Goal: Task Accomplishment & Management: Complete application form

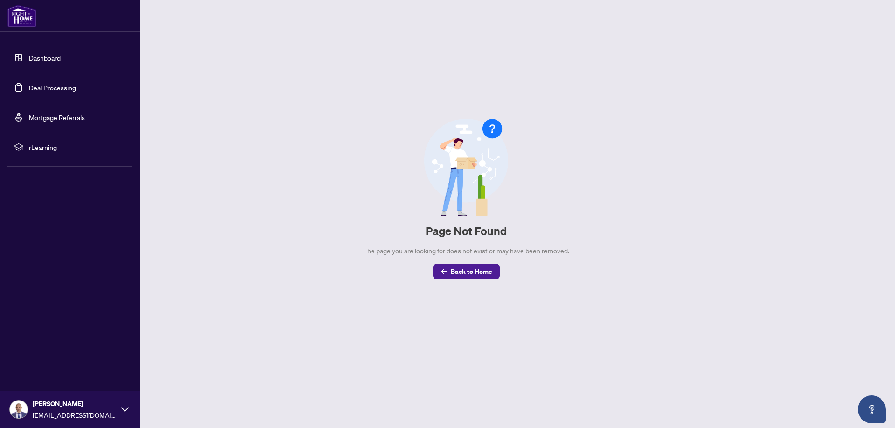
click at [38, 55] on link "Dashboard" at bounding box center [45, 58] width 32 height 8
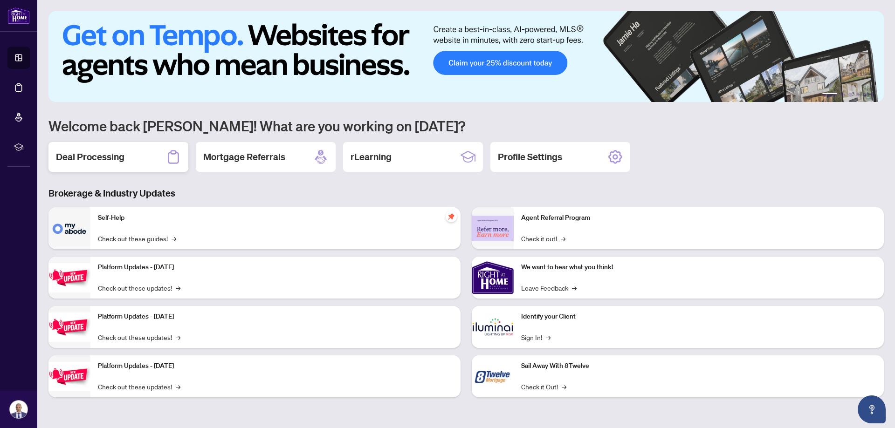
click at [146, 151] on div "Deal Processing" at bounding box center [118, 157] width 140 height 30
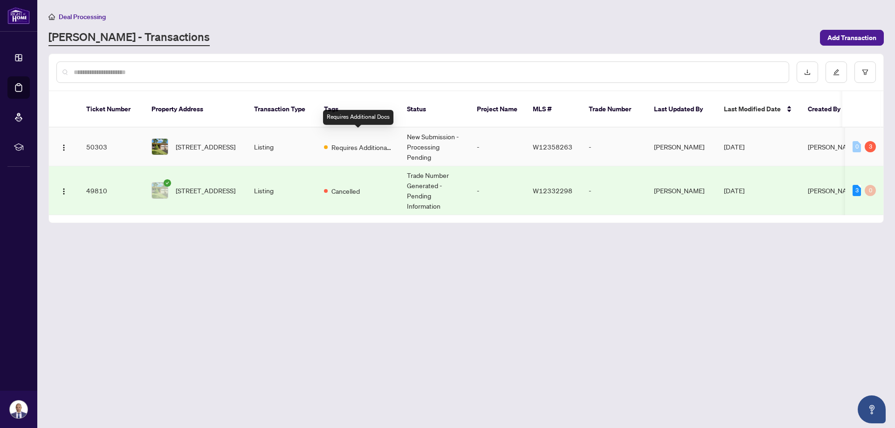
click at [356, 142] on span "Requires Additional Docs" at bounding box center [361, 147] width 61 height 10
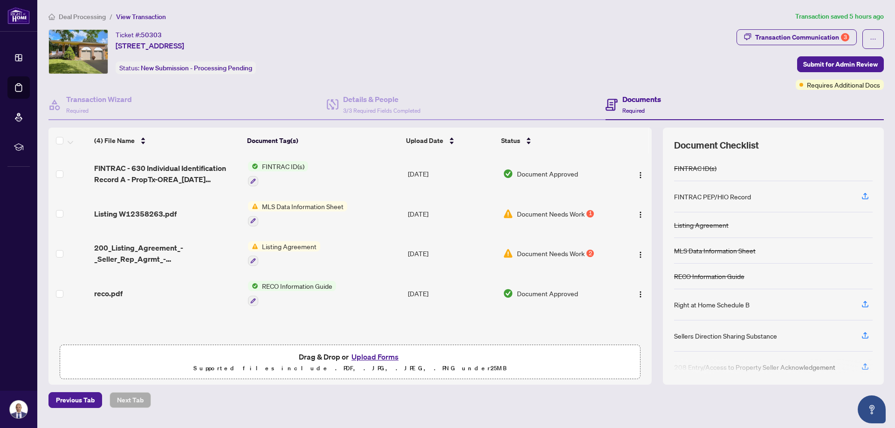
click at [381, 356] on button "Upload Forms" at bounding box center [375, 357] width 53 height 12
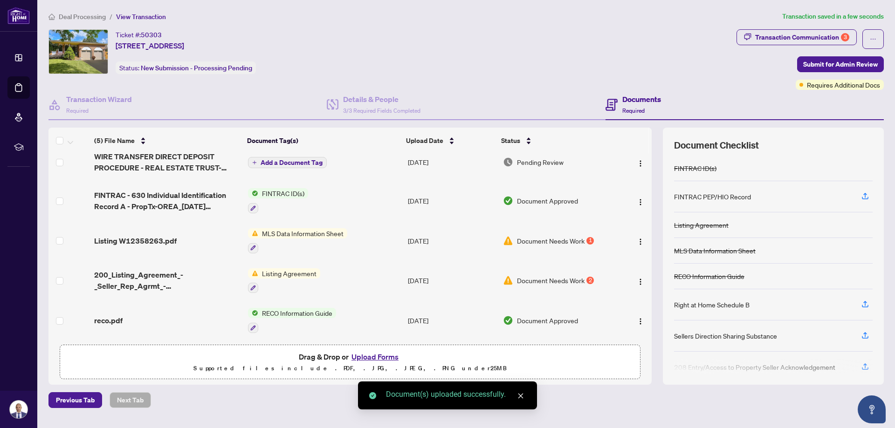
scroll to position [13, 0]
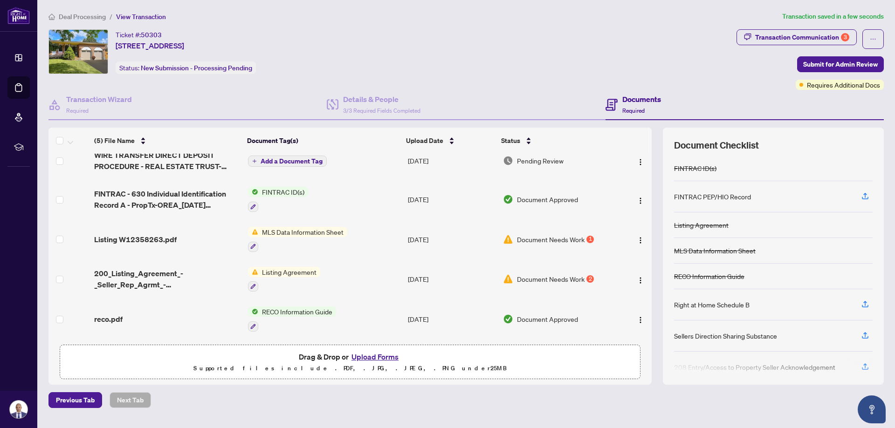
click at [282, 160] on span "Add a Document Tag" at bounding box center [292, 161] width 62 height 7
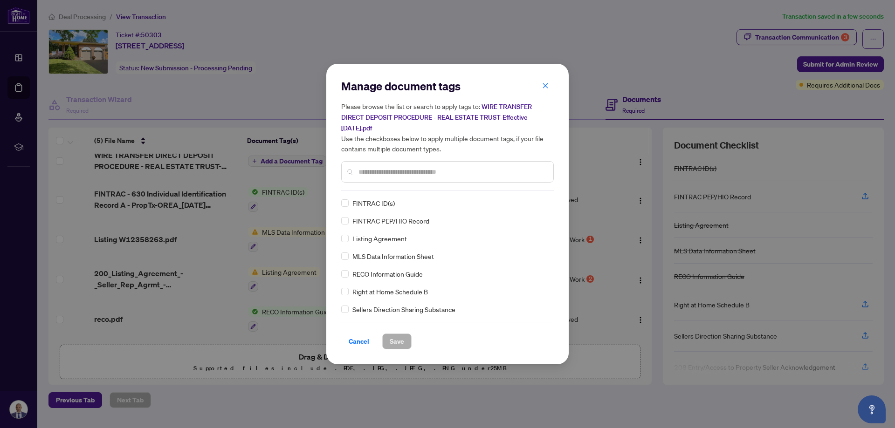
click at [434, 175] on input "text" at bounding box center [451, 172] width 187 height 10
type input "*******"
click at [401, 339] on span "Save" at bounding box center [397, 341] width 14 height 15
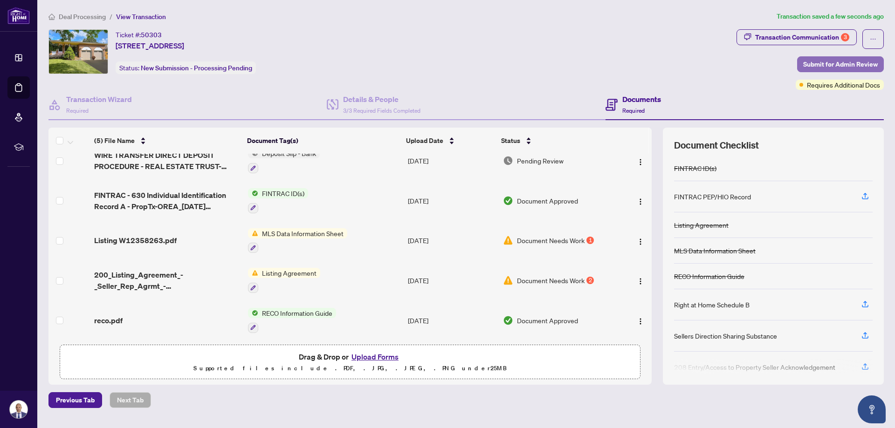
click at [847, 65] on span "Submit for Admin Review" at bounding box center [840, 64] width 75 height 15
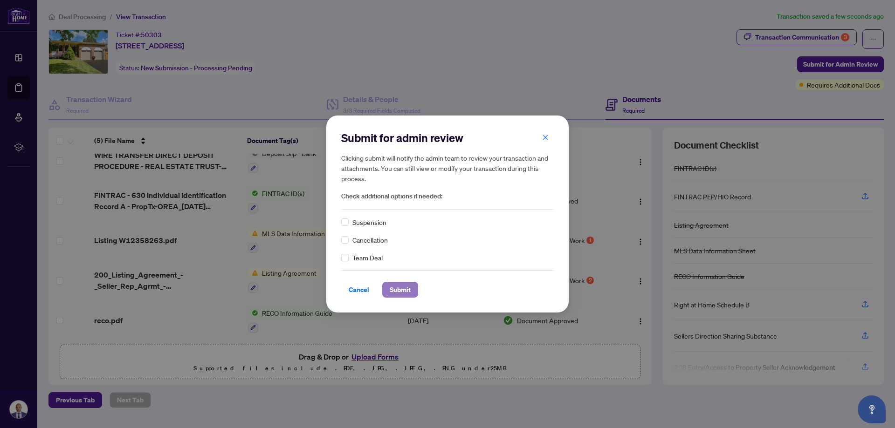
click at [400, 292] on span "Submit" at bounding box center [400, 289] width 21 height 15
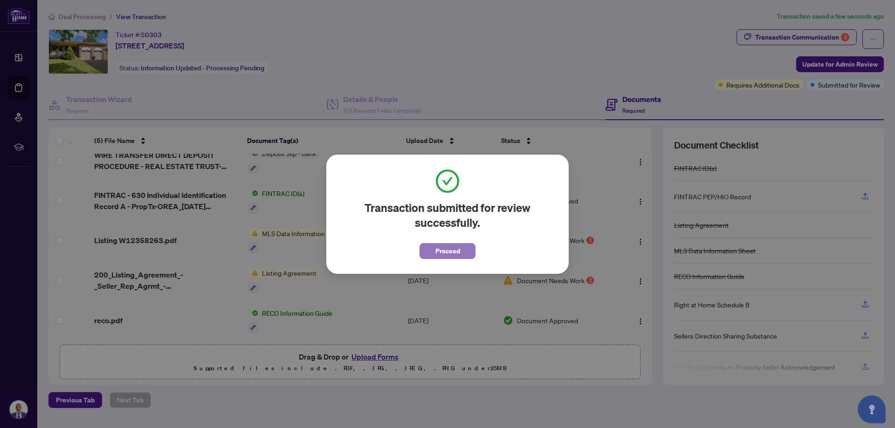
click at [462, 254] on button "Proceed" at bounding box center [447, 251] width 56 height 16
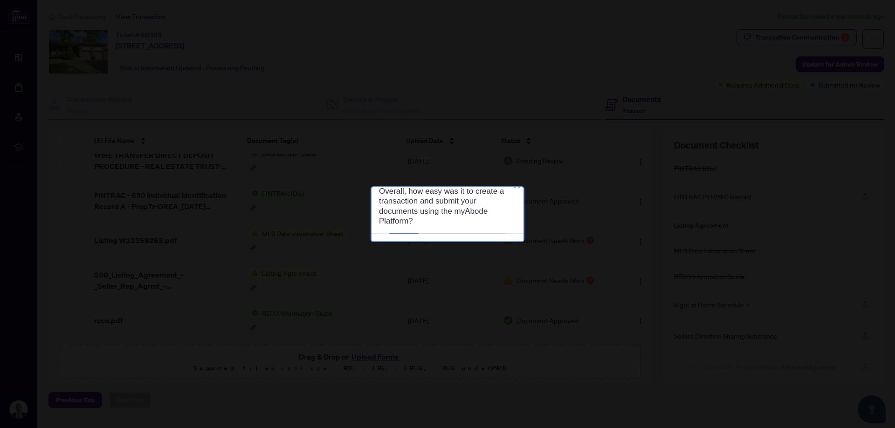
scroll to position [0, 0]
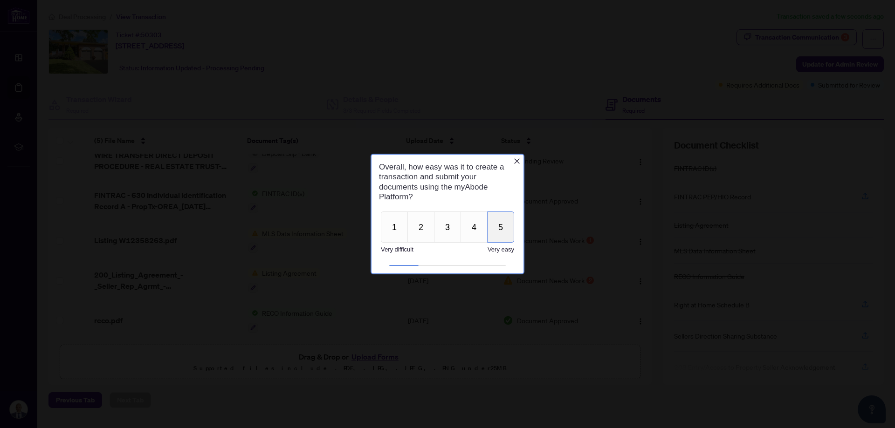
click at [508, 224] on button "5" at bounding box center [500, 227] width 27 height 31
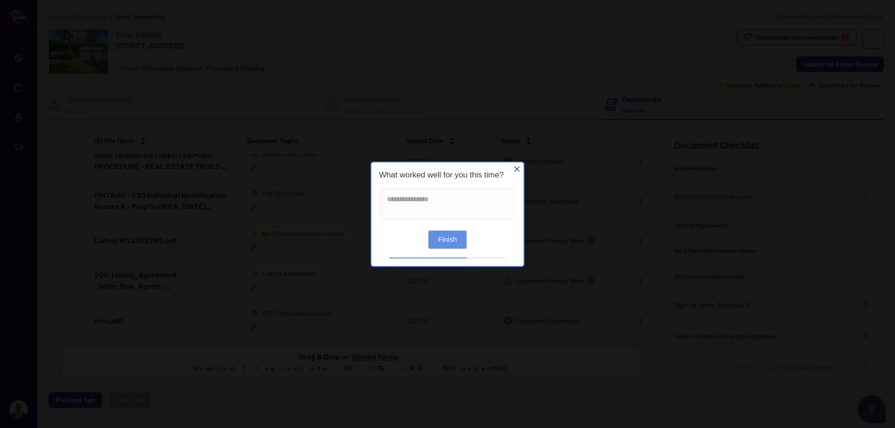
click at [449, 235] on button "Finish" at bounding box center [447, 239] width 38 height 18
